Goal: Information Seeking & Learning: Learn about a topic

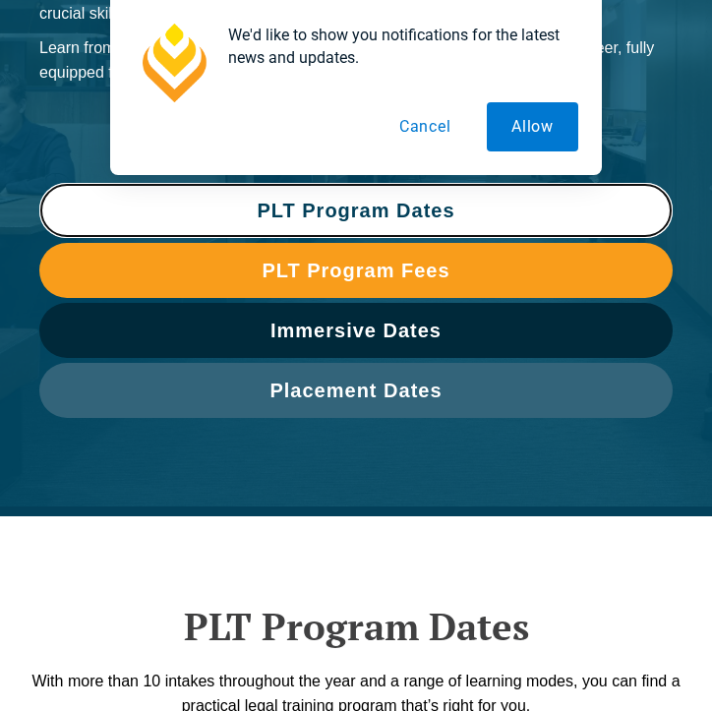
click at [501, 205] on span "PLT Program Dates" at bounding box center [356, 211] width 614 height 20
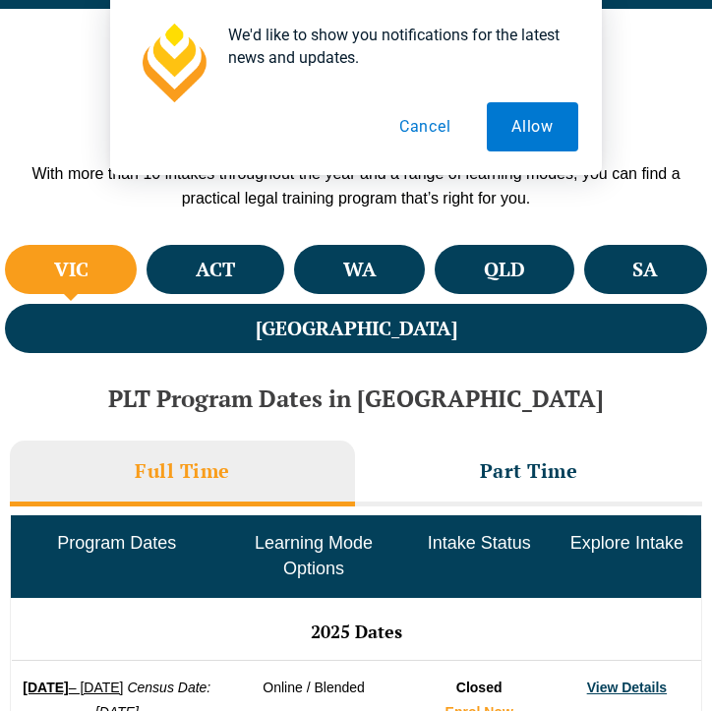
scroll to position [814, 0]
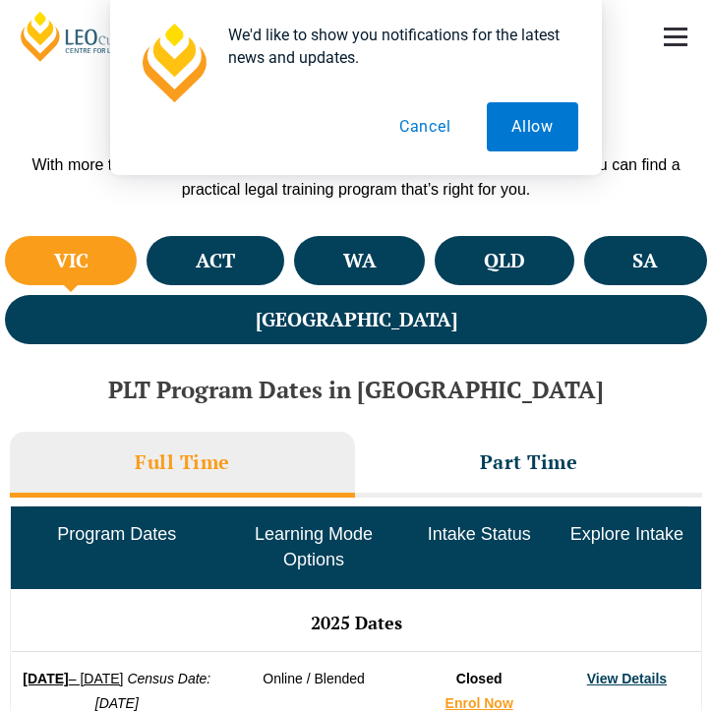
click at [429, 127] on button "Cancel" at bounding box center [425, 126] width 101 height 49
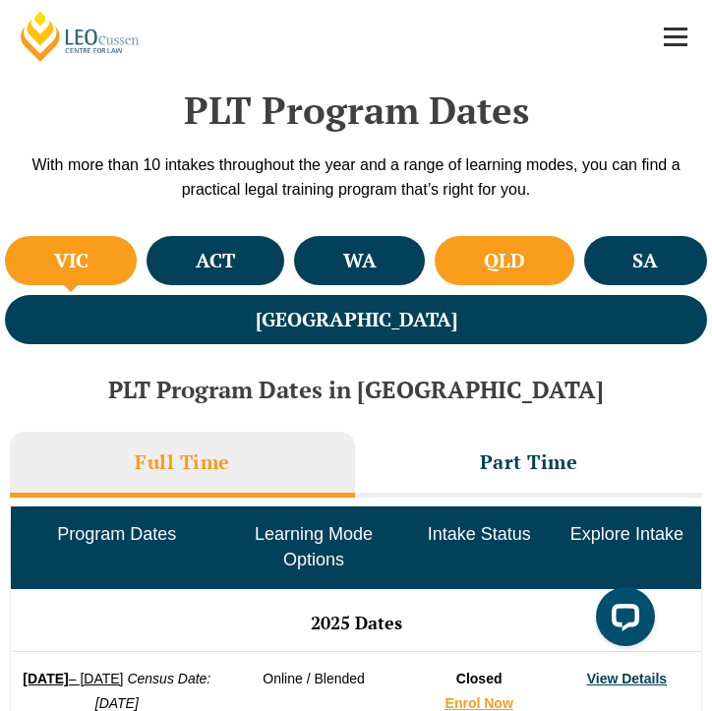
scroll to position [0, 0]
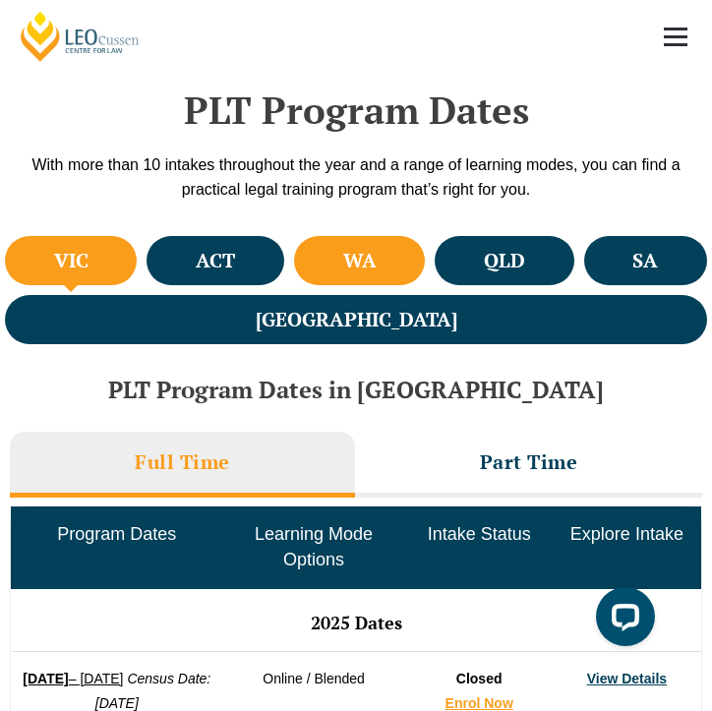
click at [343, 268] on h4 "WA" at bounding box center [359, 261] width 33 height 26
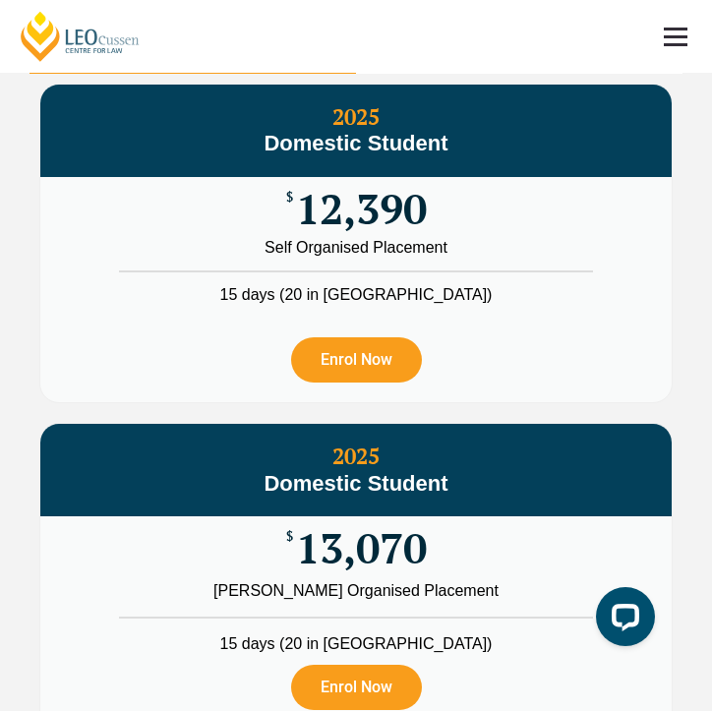
scroll to position [2977, 0]
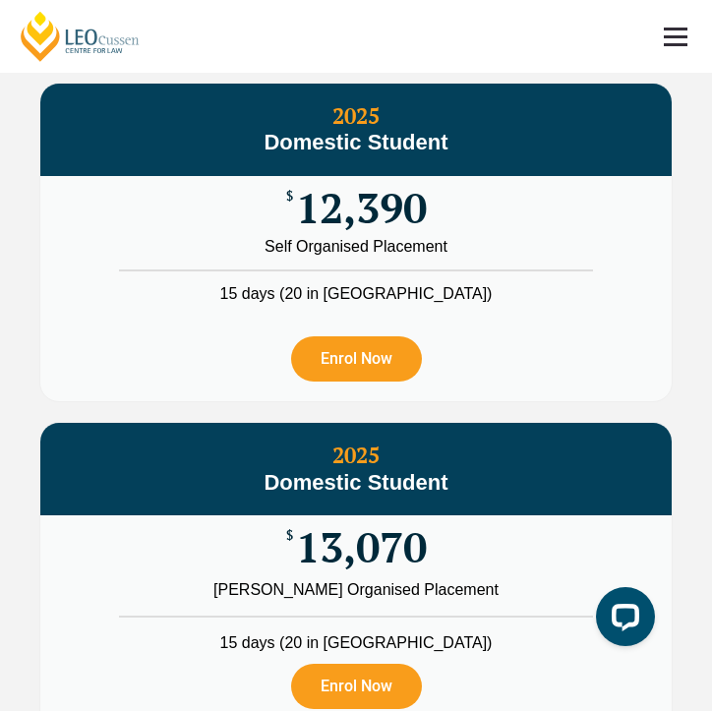
click at [612, 73] on li "2026 Fees" at bounding box center [519, 40] width 327 height 66
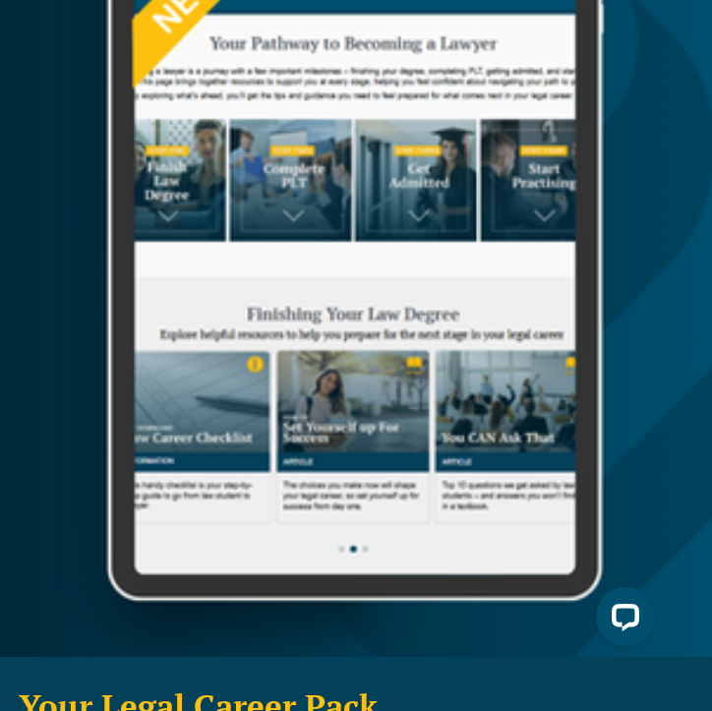
scroll to position [0, 0]
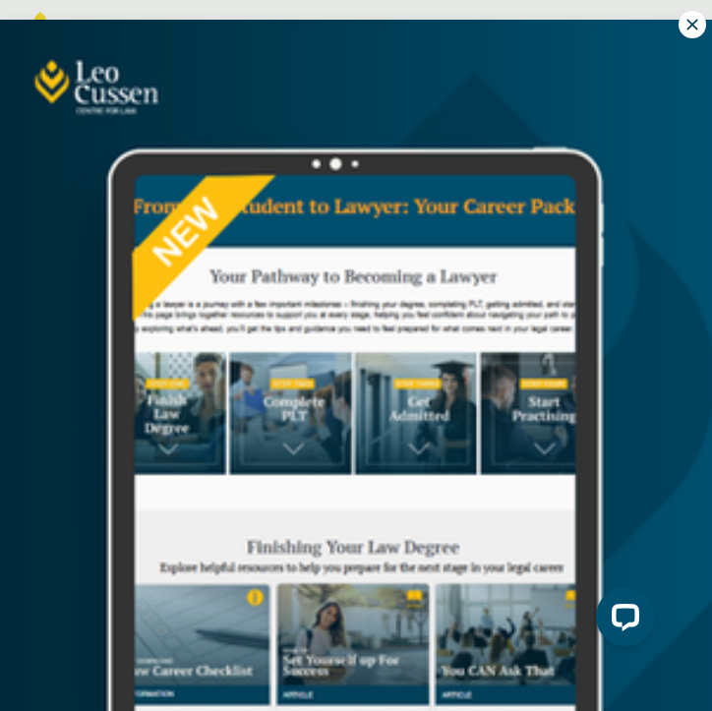
click at [689, 28] on icon at bounding box center [692, 24] width 11 height 11
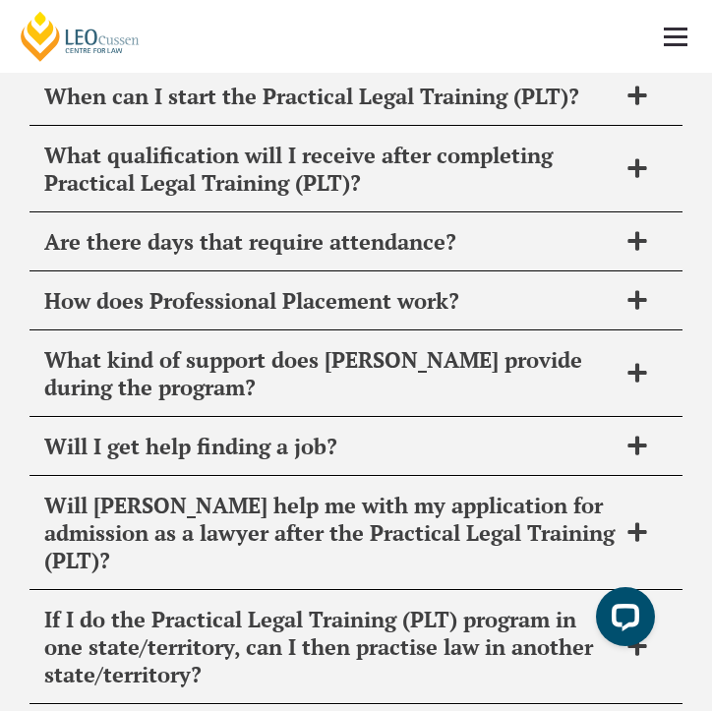
scroll to position [10563, 0]
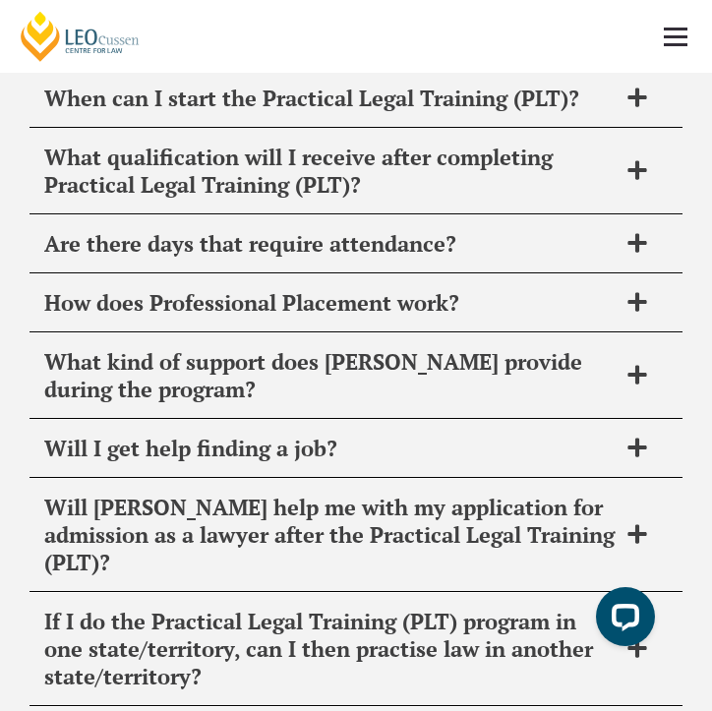
click at [513, 112] on span "When can I start the Practical Legal Training (PLT)?" at bounding box center [330, 99] width 572 height 28
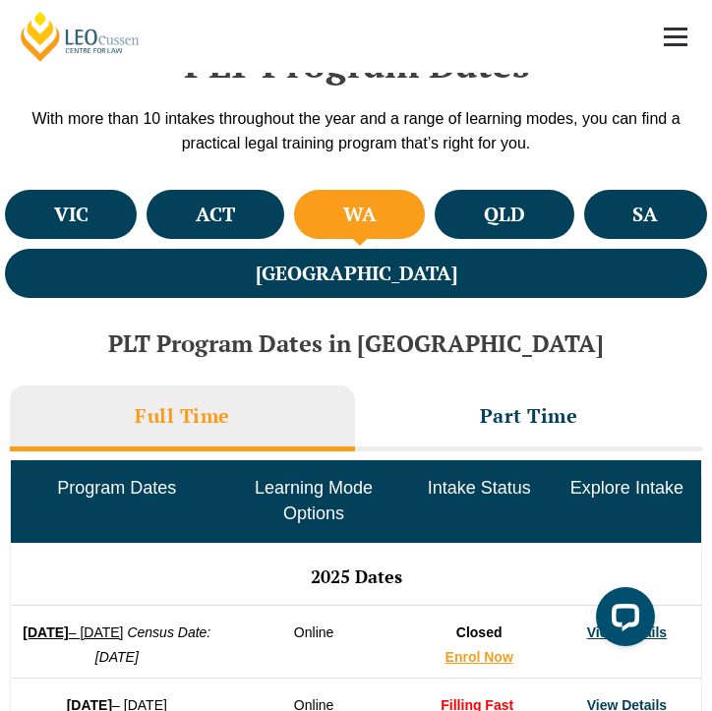
scroll to position [856, 0]
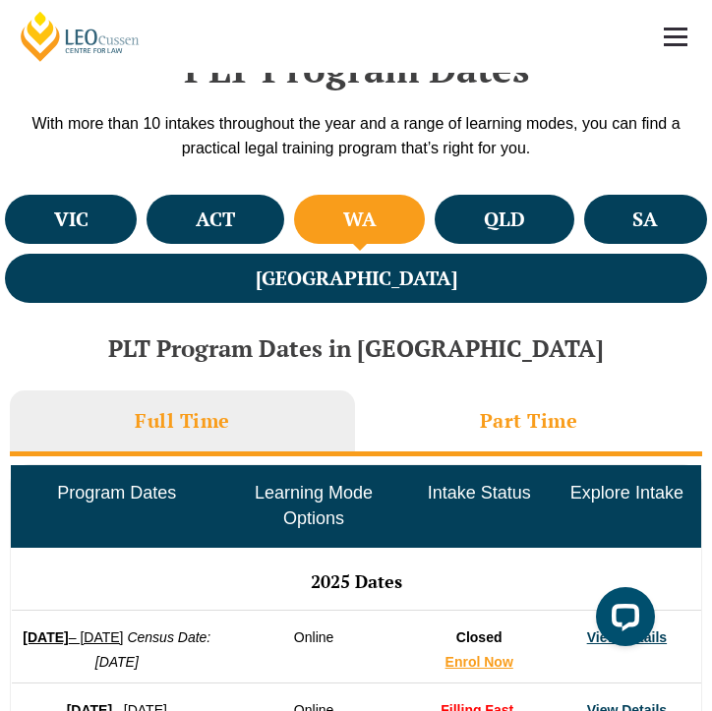
click at [480, 408] on h3 "Part Time" at bounding box center [529, 421] width 98 height 26
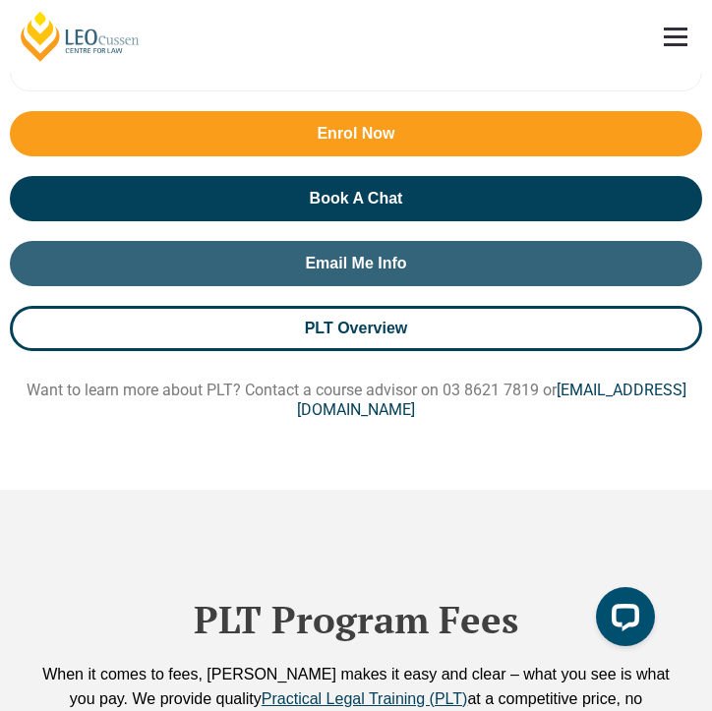
scroll to position [1937, 0]
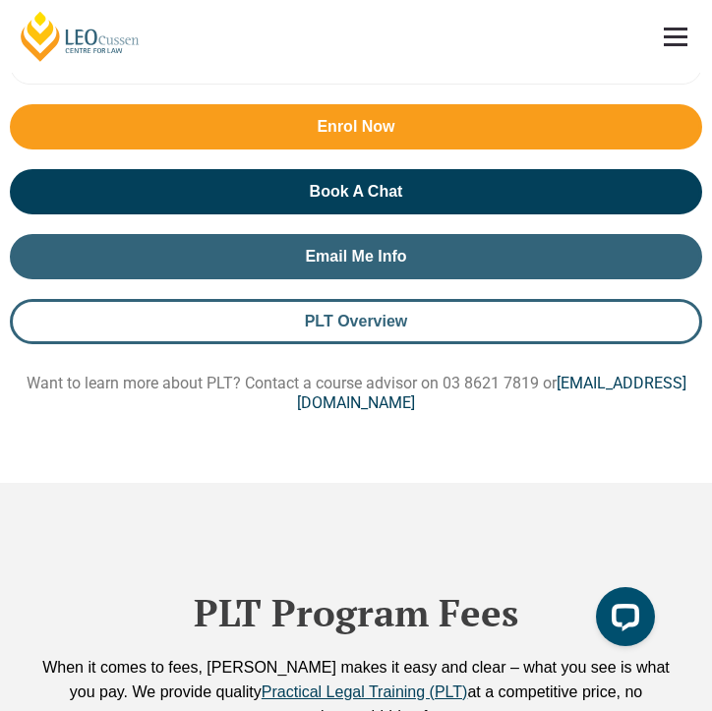
click at [317, 344] on link "PLT Overview" at bounding box center [356, 321] width 692 height 45
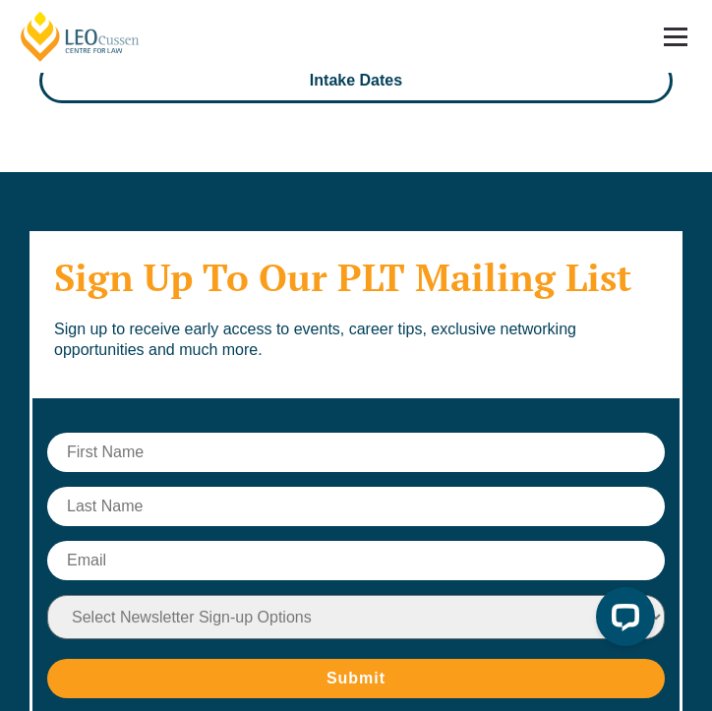
scroll to position [13522, 0]
